Goal: Transaction & Acquisition: Purchase product/service

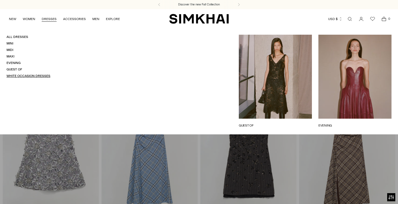
click at [16, 75] on link "White Occasion Dresses" at bounding box center [29, 76] width 44 height 4
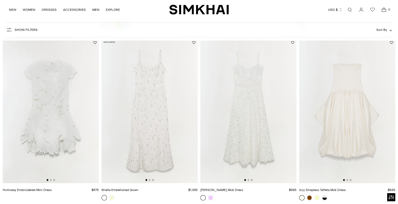
scroll to position [210, 0]
click at [150, 180] on button "Go to slide 2" at bounding box center [150, 180] width 2 height 2
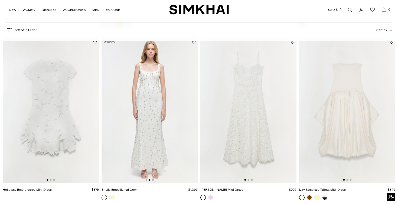
click at [155, 179] on img at bounding box center [150, 110] width 96 height 144
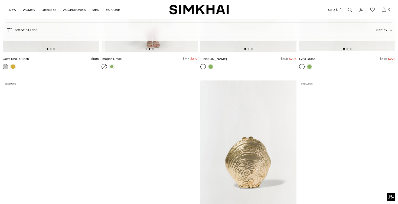
scroll to position [0, 0]
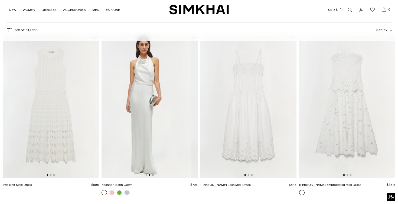
click at [155, 124] on img at bounding box center [143, 106] width 96 height 144
